Goal: Information Seeking & Learning: Learn about a topic

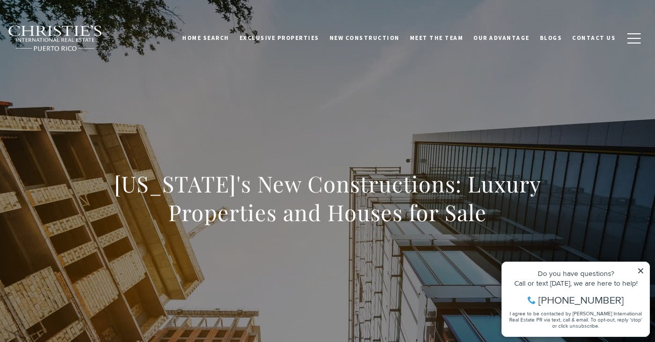
click at [642, 273] on icon at bounding box center [640, 270] width 5 height 5
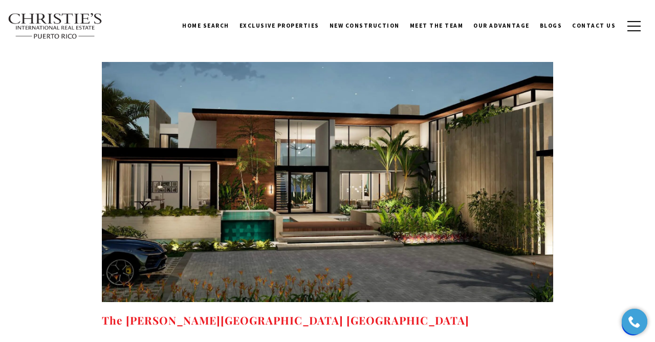
scroll to position [5454, 0]
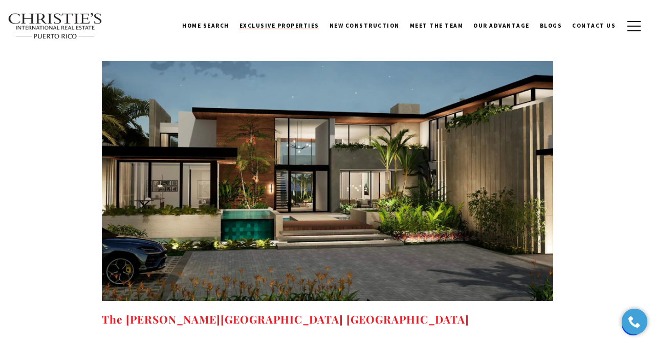
click at [300, 26] on span "Exclusive Properties" at bounding box center [279, 25] width 80 height 7
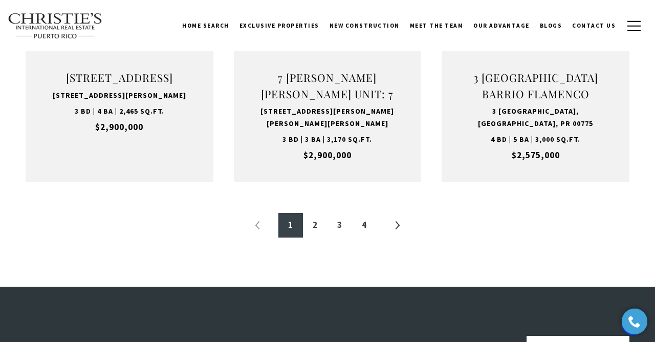
scroll to position [1190, 0]
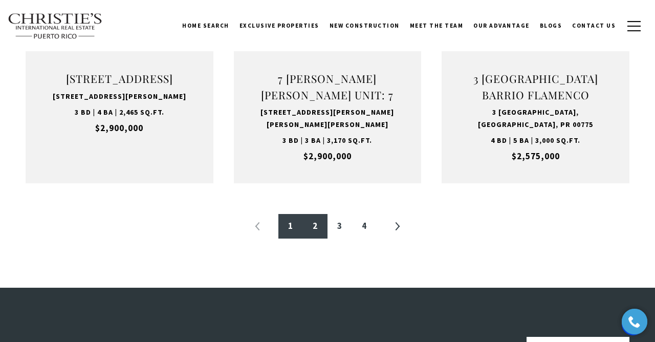
click at [311, 222] on link "2" at bounding box center [315, 226] width 25 height 25
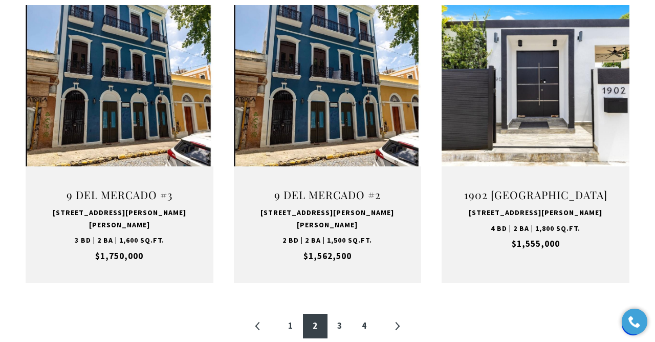
scroll to position [1068, 0]
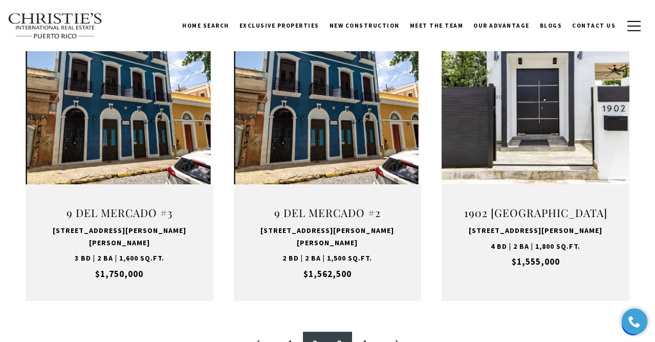
click at [341, 331] on link "3" at bounding box center [339, 343] width 25 height 25
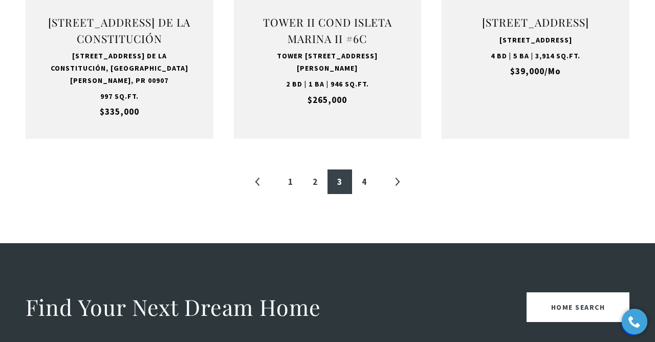
scroll to position [1091, 0]
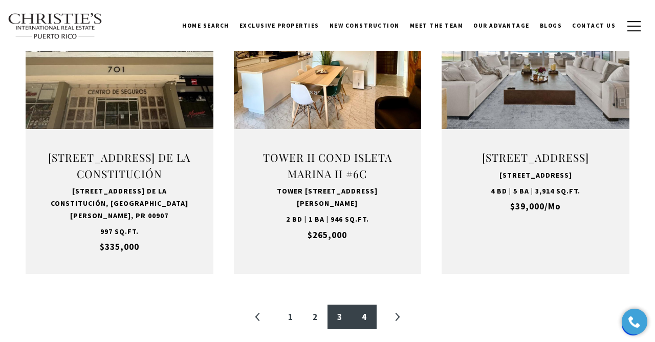
click at [362, 305] on link "4" at bounding box center [364, 316] width 25 height 25
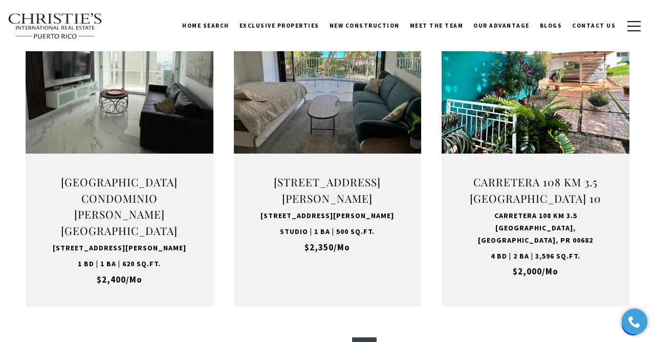
scroll to position [1086, 0]
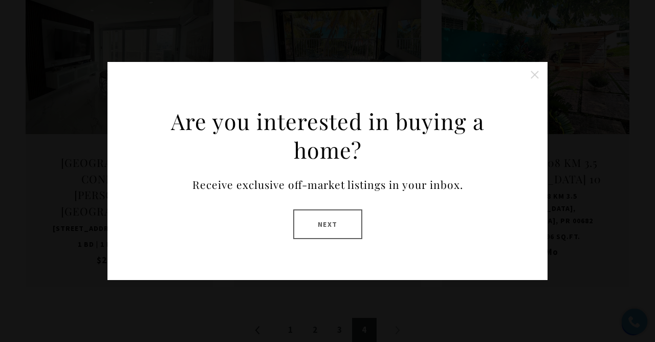
click at [541, 71] on button "Close this option" at bounding box center [534, 74] width 20 height 20
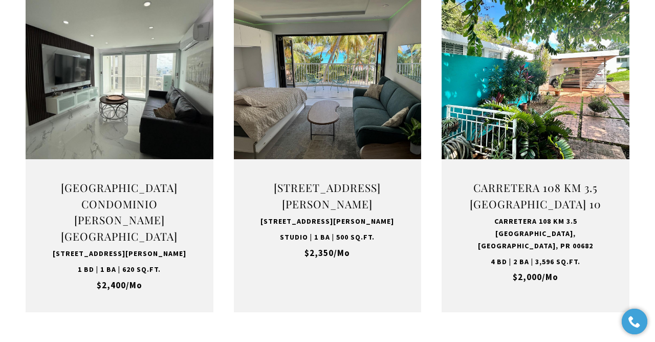
scroll to position [1058, 0]
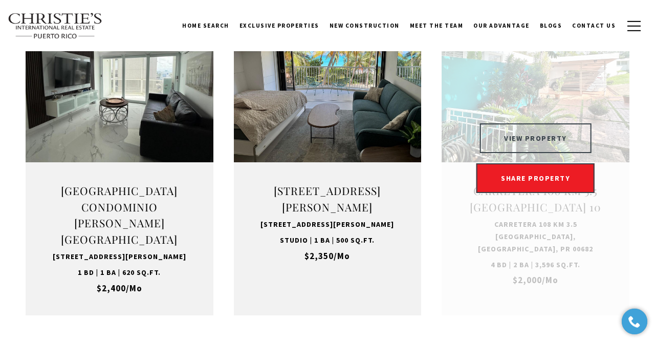
click at [531, 123] on button "VIEW PROPERTY" at bounding box center [535, 138] width 112 height 30
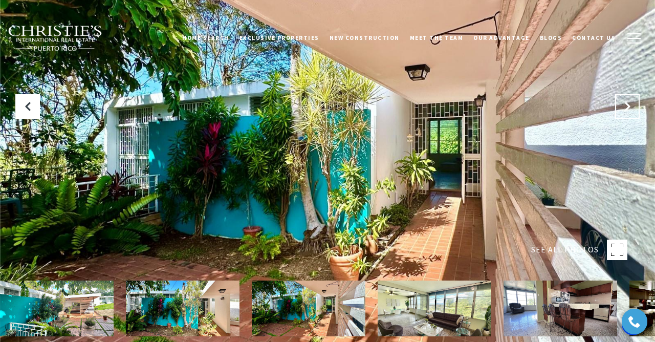
click at [632, 107] on button "Next Slide" at bounding box center [627, 106] width 25 height 25
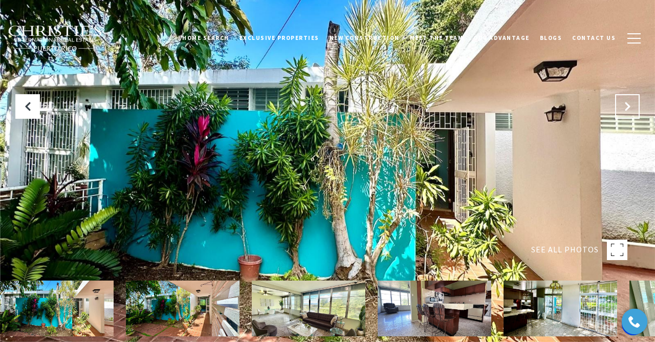
click at [632, 107] on button "Next Slide" at bounding box center [627, 106] width 25 height 25
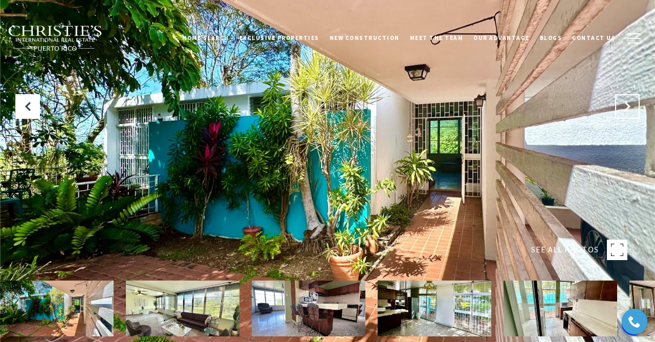
click at [632, 107] on button "Next Slide" at bounding box center [627, 106] width 25 height 25
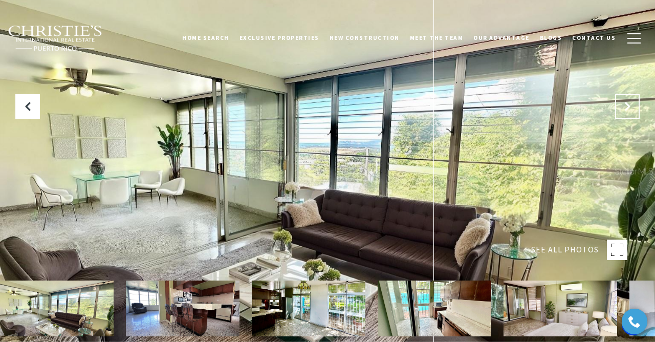
click at [632, 107] on button "Next Slide" at bounding box center [627, 106] width 25 height 25
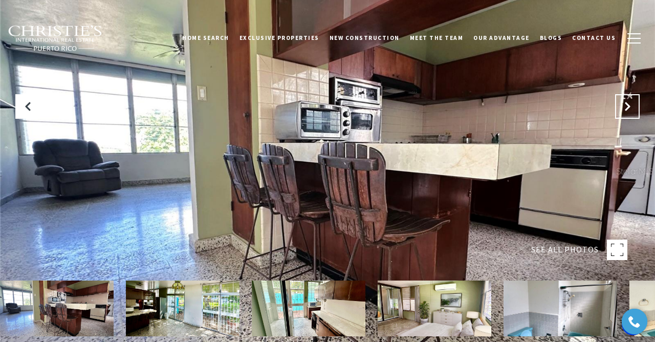
click at [632, 107] on button "Next Slide" at bounding box center [627, 106] width 25 height 25
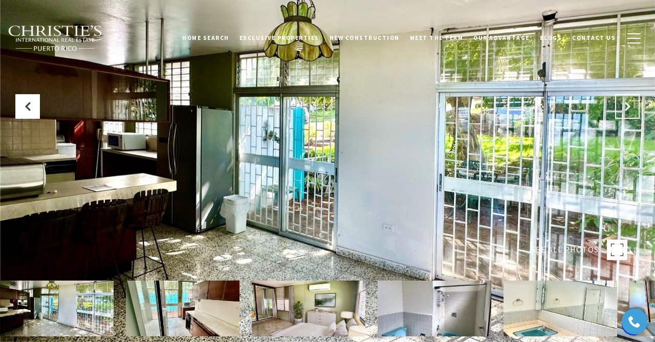
click at [632, 107] on button "Next Slide" at bounding box center [627, 106] width 25 height 25
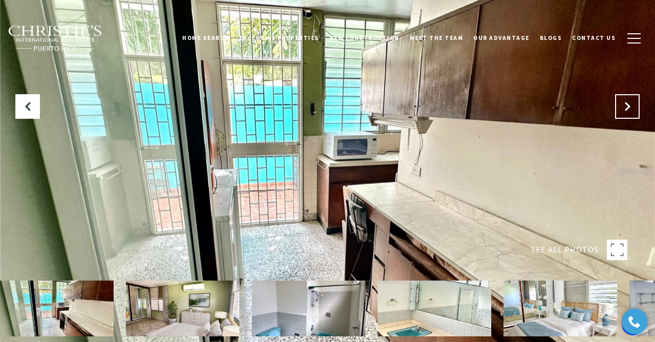
click at [632, 107] on button "Next Slide" at bounding box center [627, 106] width 25 height 25
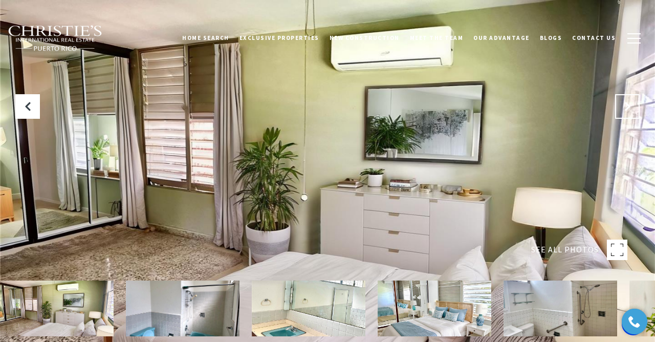
click at [632, 107] on button "Next Slide" at bounding box center [627, 106] width 25 height 25
